Goal: Find specific page/section: Find specific page/section

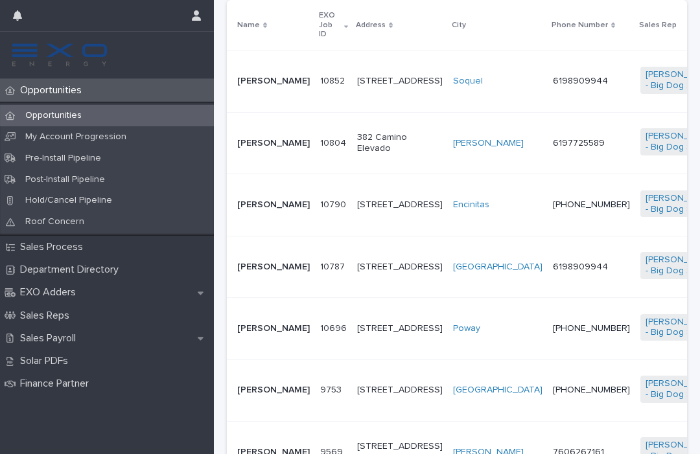
scroll to position [346, 0]
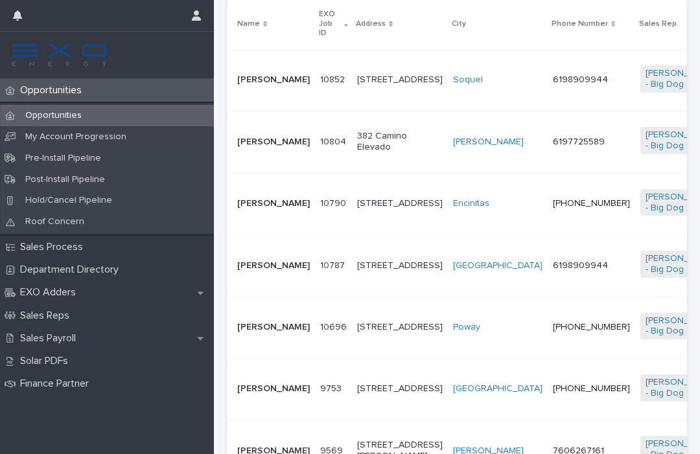
click at [273, 209] on p "[PERSON_NAME]" at bounding box center [273, 203] width 73 height 11
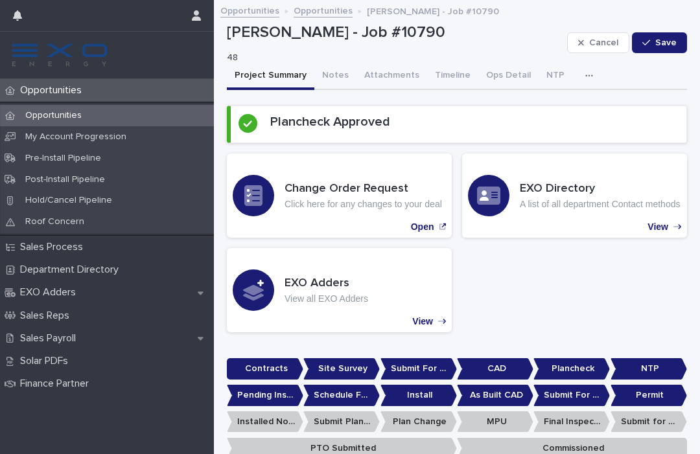
click at [338, 78] on button "Notes" at bounding box center [335, 76] width 42 height 27
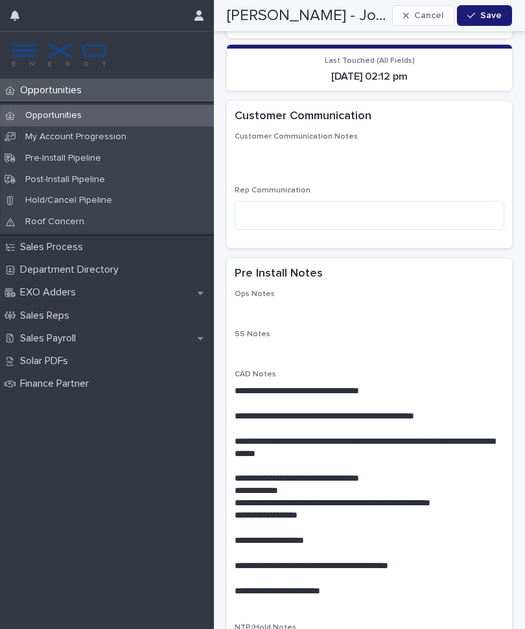
scroll to position [204, 0]
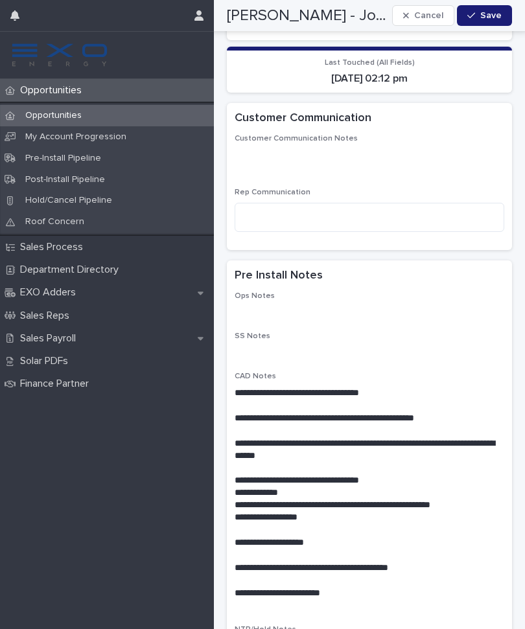
click at [197, 12] on icon "button" at bounding box center [198, 15] width 9 height 10
